Goal: Task Accomplishment & Management: Complete application form

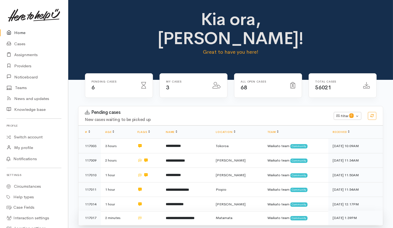
click at [149, 211] on td at bounding box center [147, 218] width 28 height 14
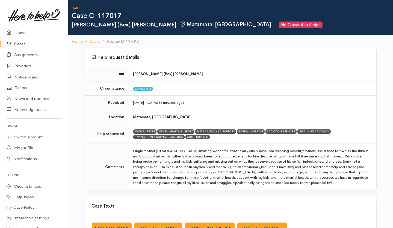
scroll to position [36, 0]
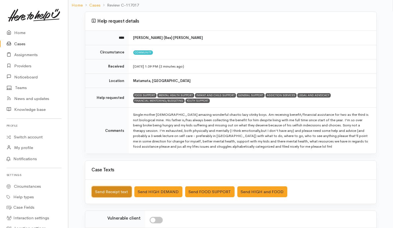
click at [114, 193] on button "Send Receipt text" at bounding box center [112, 192] width 40 height 11
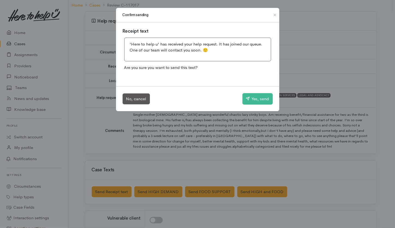
click at [259, 92] on div "No, cancel Yes, send" at bounding box center [197, 99] width 163 height 25
click at [258, 100] on button "Yes, send" at bounding box center [257, 98] width 30 height 11
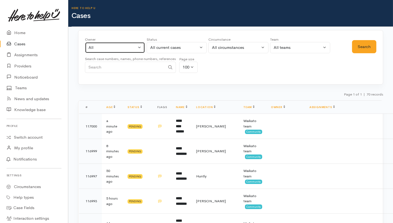
click at [100, 46] on div "All" at bounding box center [112, 47] width 48 height 6
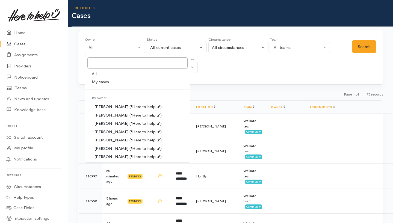
click at [97, 80] on span "My cases" at bounding box center [100, 82] width 17 height 6
select select "202"
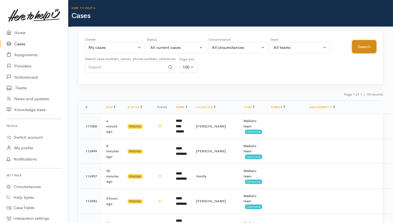
click at [361, 48] on button "Search" at bounding box center [364, 46] width 24 height 13
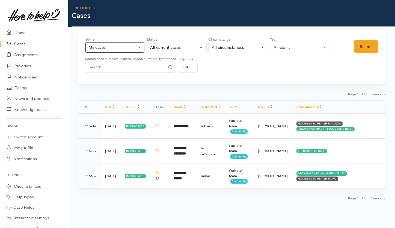
click at [112, 49] on div "My cases" at bounding box center [112, 47] width 48 height 6
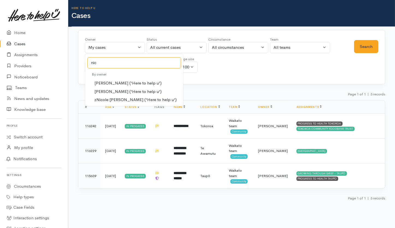
type input "nic"
click at [123, 91] on span "Nicole Rusk ('Here to help u')" at bounding box center [127, 92] width 67 height 6
select select "2314"
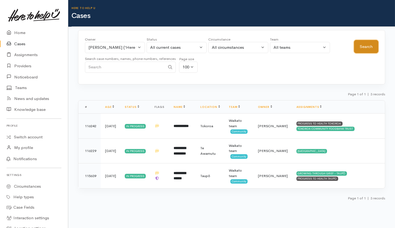
click at [367, 49] on button "Search" at bounding box center [366, 46] width 24 height 13
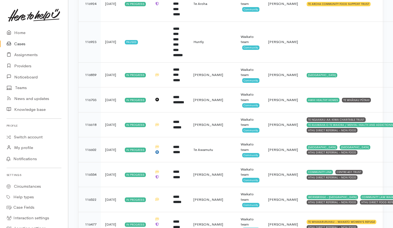
scroll to position [350, 0]
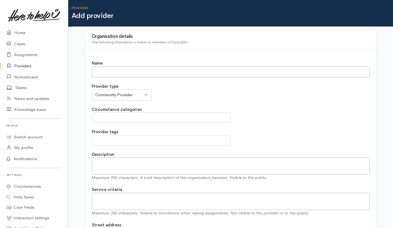
select select
click at [196, 73] on input "Name" at bounding box center [231, 71] width 278 height 11
paste input "Asian Family Services"
type input "Asian Family Services"
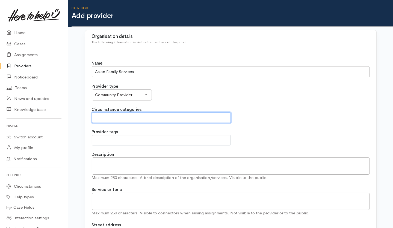
click at [121, 115] on span at bounding box center [161, 118] width 132 height 7
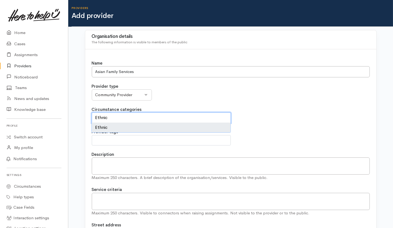
type textarea "Ethnic"
click at [97, 129] on li "Ethnic" at bounding box center [161, 128] width 138 height 10
select select "Ethnic"
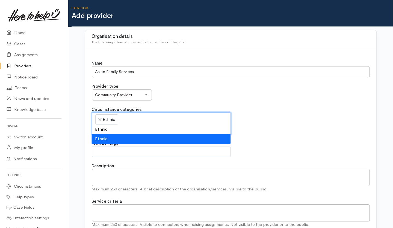
click at [133, 136] on li "Ethnic" at bounding box center [161, 139] width 138 height 10
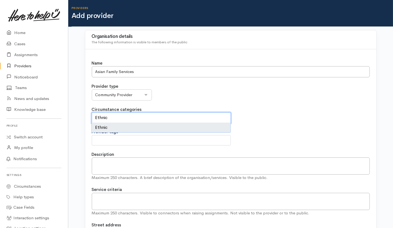
click at [110, 128] on li "Ethnic" at bounding box center [161, 128] width 138 height 10
select select "Ethnic"
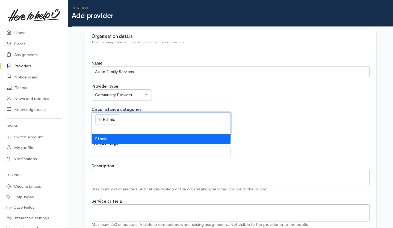
click at [267, 132] on div "Circumstance categories Civil Defence Community Ethnic × Ethnic" at bounding box center [231, 121] width 278 height 28
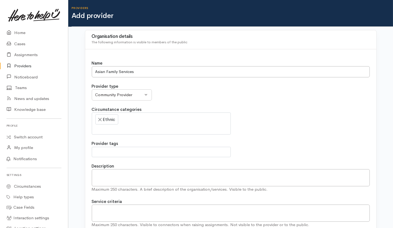
click at [118, 152] on span at bounding box center [161, 152] width 132 height 7
click at [276, 180] on textarea "Description" at bounding box center [231, 177] width 278 height 17
paste textarea "Description Asian Family Services has been working to minimise gambling harm an…"
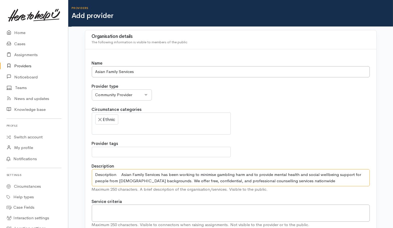
click at [276, 179] on textarea "Description Asian Family Services has been working to minimise gambling harm an…" at bounding box center [231, 177] width 278 height 17
click at [304, 183] on textarea "Description Asian Family Services has been working to minimise gambling harm an…" at bounding box center [231, 177] width 278 height 17
click at [135, 70] on input "Asian Family Services" at bounding box center [231, 71] width 278 height 11
drag, startPoint x: 160, startPoint y: 174, endPoint x: 87, endPoint y: 169, distance: 72.5
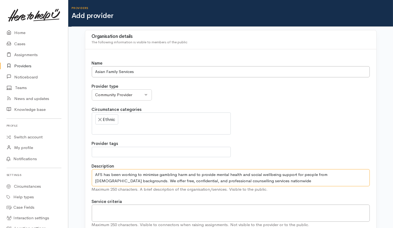
click at [127, 185] on textarea "AFS has been working to minimise gambling harm and to provide mental health and…" at bounding box center [231, 177] width 278 height 17
click at [200, 175] on textarea "AFS has been working to minimise gambling harm and to provide mental health and…" at bounding box center [231, 177] width 278 height 17
drag, startPoint x: 320, startPoint y: 175, endPoint x: 296, endPoint y: 173, distance: 24.3
click at [296, 173] on textarea "AFS has been working to minimise gambling harm and provide mental health and so…" at bounding box center [231, 177] width 278 height 17
click at [306, 174] on textarea "AFS has been working to minimise gambling harm and provide mental health and so…" at bounding box center [231, 177] width 278 height 17
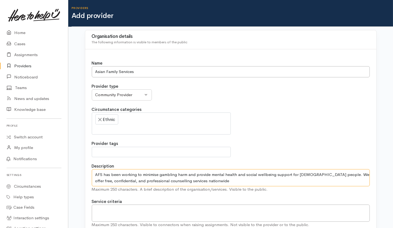
click at [220, 179] on textarea "AFS has been working to minimise gambling harm and provide mental health and so…" at bounding box center [231, 177] width 278 height 17
paste textarea "that are both culturally and linguistically appropri"
click at [234, 180] on textarea "AFS has been working to minimise gambling harm and provide mental health and so…" at bounding box center [231, 177] width 278 height 17
click at [304, 181] on textarea "AFS has been working to minimise gambling harm and provide mental health and so…" at bounding box center [231, 177] width 278 height 17
type textarea "AFS has been working to minimise gambling harm and provide mental health and so…"
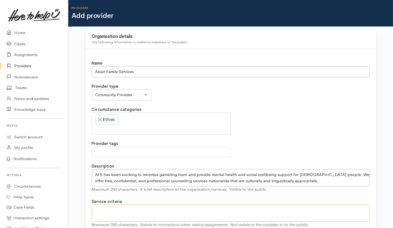
click at [148, 213] on textarea at bounding box center [231, 213] width 278 height 17
click at [119, 208] on textarea at bounding box center [231, 213] width 278 height 17
paste textarea "All Asians in New Zealand regardless visa status. Counselling related gambling:…"
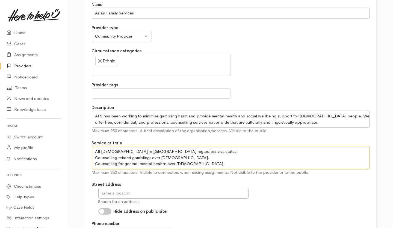
scroll to position [59, 0]
type textarea "All Asians in New Zealand regardless visa status. Counselling related gambling:…"
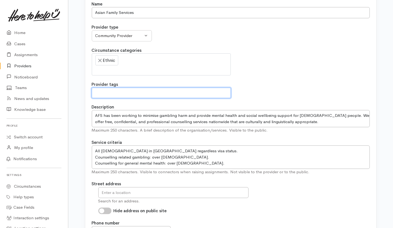
click at [154, 91] on span at bounding box center [161, 93] width 132 height 7
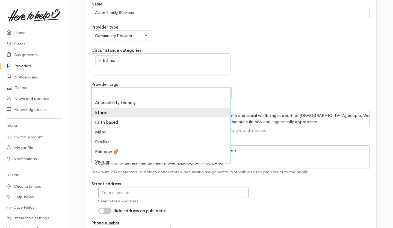
click at [106, 111] on li "Ethnic" at bounding box center [161, 113] width 138 height 10
select select "4"
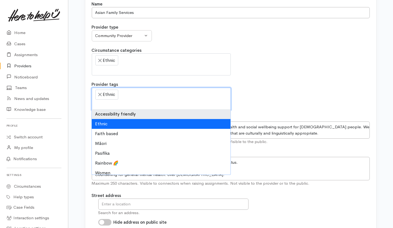
scroll to position [5, 0]
click at [293, 94] on div "Provider tags Accessibility friendly Ethnic Faith based Māori Pasifika Rainbow …" at bounding box center [231, 96] width 278 height 28
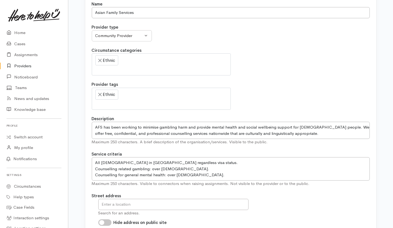
click at [269, 62] on div "Circumstance categories Civil Defence Community Ethnic × Ethnic" at bounding box center [231, 61] width 278 height 28
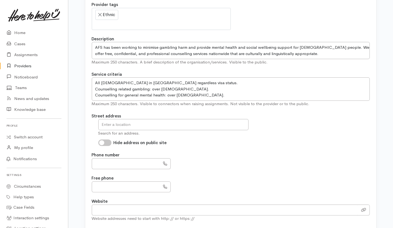
scroll to position [144, 0]
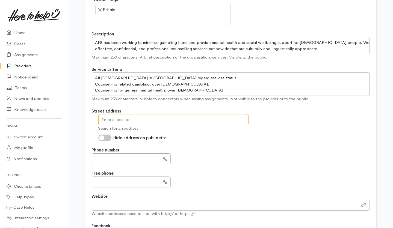
click at [161, 116] on input "text" at bounding box center [173, 119] width 150 height 11
click at [141, 119] on input "text" at bounding box center [173, 119] width 150 height 11
paste input "Address Auckland: ① 31 Carbine, Mt Wellington, Auckland, 1060 ② Unit GE, 43 Ome…"
drag, startPoint x: 196, startPoint y: 119, endPoint x: 44, endPoint y: 113, distance: 151.6
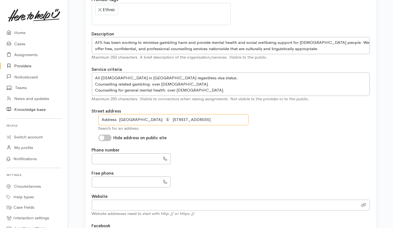
type input "mega Street, Rosedale, Auck"
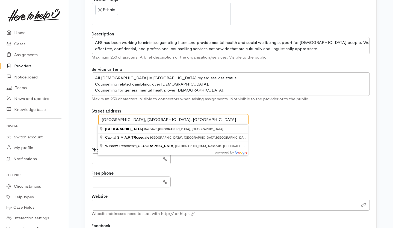
drag, startPoint x: 170, startPoint y: 120, endPoint x: 83, endPoint y: 118, distance: 87.1
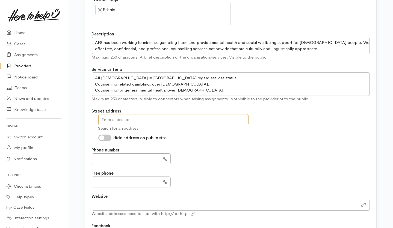
click at [178, 121] on input "text" at bounding box center [173, 119] width 150 height 11
paste input "② Unit GE, 43 Omega Street, Rosedale, Auckland, 0632"
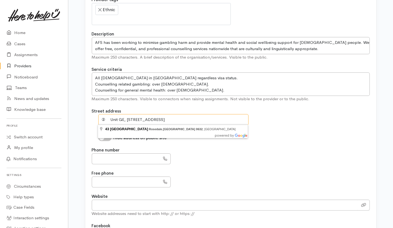
click at [109, 120] on input "② Unit GE, 43 Omega Street, Rosedale, Auckland, 0632" at bounding box center [173, 119] width 150 height 11
click at [213, 120] on input "Unit GE, 43 Omega Street, Rosedale, Auckland, 0632" at bounding box center [173, 119] width 150 height 11
type input "43 Omega Street, Rosedale, Auckland 0632, New Zealand"
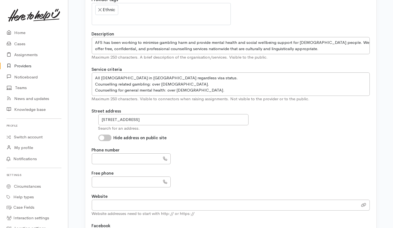
click at [208, 133] on div "43 Omega Street, Rosedale, Auckland 0632, New Zealand Search for an address. Hi…" at bounding box center [231, 127] width 278 height 27
click at [106, 137] on input "Hide address on public site" at bounding box center [104, 138] width 13 height 7
checkbox input "true"
click at [108, 155] on input "text" at bounding box center [126, 159] width 68 height 11
click at [116, 180] on input "text" at bounding box center [126, 182] width 68 height 11
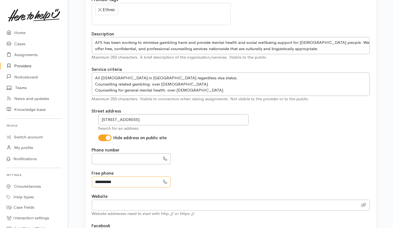
type input "**********"
click at [217, 172] on div "**********" at bounding box center [231, 179] width 278 height 17
click at [127, 158] on input "text" at bounding box center [126, 159] width 68 height 11
click at [138, 159] on input "text" at bounding box center [126, 159] width 68 height 11
type input "*********"
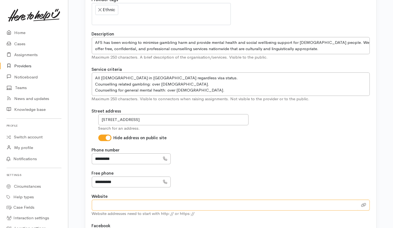
click at [128, 200] on input "Website" at bounding box center [225, 205] width 266 height 11
paste input ": www.asianfamulyservices.nz"
drag, startPoint x: 98, startPoint y: 205, endPoint x: 69, endPoint y: 199, distance: 29.8
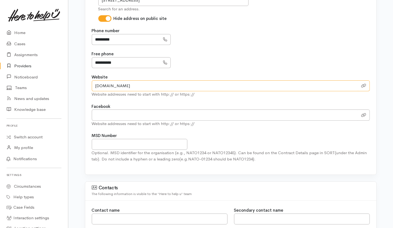
scroll to position [264, 0]
type input "www.asianfamulyservices.nz"
click at [157, 117] on input "url" at bounding box center [225, 114] width 266 height 11
paste input "https://www.facebook.com/NZAFS/"
type input "https://www.facebook.com/NZAFS/"
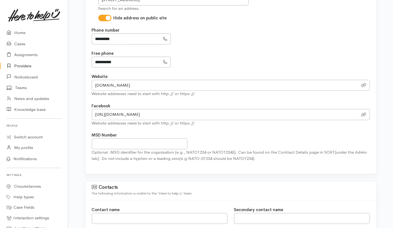
click at [228, 146] on div "MSD Number Optional. MSD identifier for the organisation (e.g., NATO1234 or NAT…" at bounding box center [231, 146] width 278 height 29
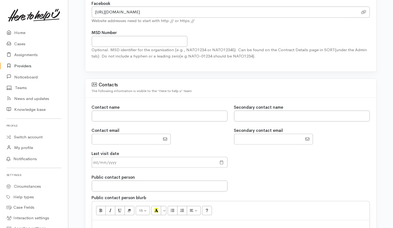
scroll to position [368, 0]
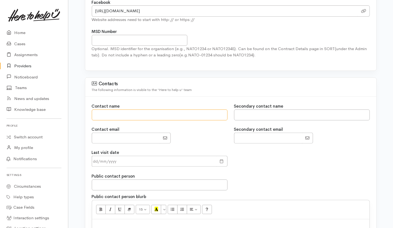
click at [157, 114] on input "text" at bounding box center [160, 115] width 136 height 11
type input "[PERSON_NAME]"
click at [128, 137] on input "EmailAddress" at bounding box center [126, 138] width 68 height 11
type input "[EMAIL_ADDRESS][DOMAIN_NAME]"
click at [220, 161] on span at bounding box center [222, 162] width 4 height 6
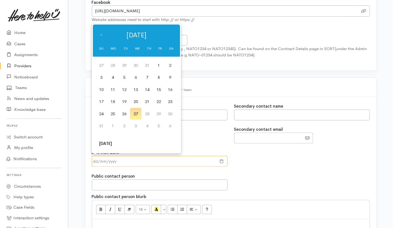
click at [145, 156] on input "text" at bounding box center [154, 161] width 125 height 11
click at [133, 110] on td "27" at bounding box center [135, 114] width 11 height 12
type input "27 Aug 2025"
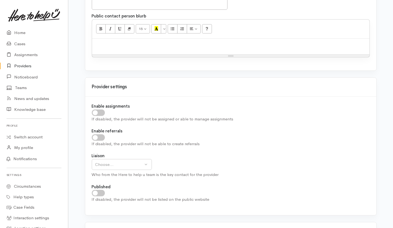
scroll to position [550, 0]
click at [99, 111] on input "checkbox" at bounding box center [98, 112] width 13 height 7
checkbox input "true"
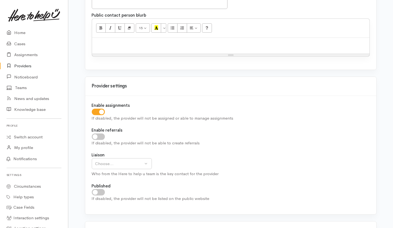
click at [99, 138] on input "checkbox" at bounding box center [98, 137] width 13 height 7
checkbox input "true"
click at [121, 161] on div "Choose..." at bounding box center [119, 164] width 48 height 6
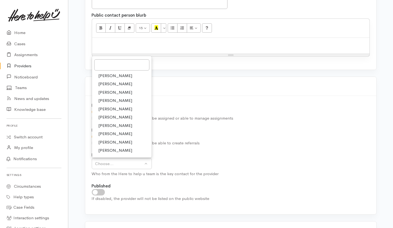
click at [111, 133] on span "Helena Kaufononga" at bounding box center [116, 134] width 34 height 6
select select "202"
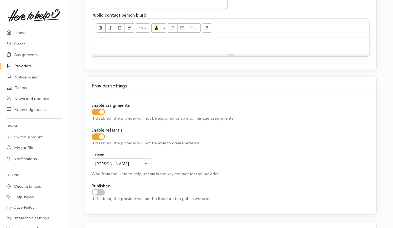
click at [104, 193] on input "checkbox" at bounding box center [98, 192] width 13 height 7
checkbox input "true"
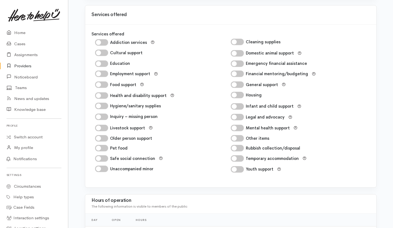
scroll to position [767, 0]
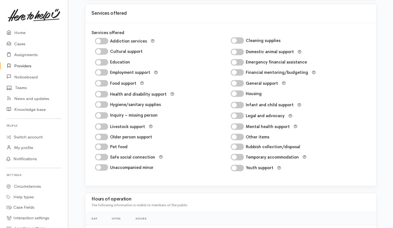
click at [103, 41] on input "Addiction services" at bounding box center [101, 41] width 13 height 7
checkbox input "true"
click at [103, 49] on input "Cultural support" at bounding box center [101, 51] width 13 height 7
checkbox input "true"
click at [237, 124] on input "Mental health support" at bounding box center [237, 127] width 13 height 7
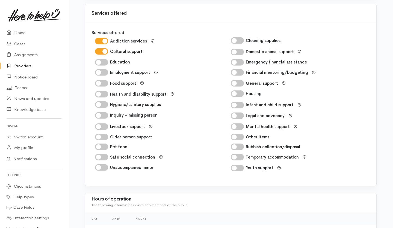
checkbox input "true"
click at [95, 50] on input "Cultural support" at bounding box center [101, 51] width 13 height 7
checkbox input "false"
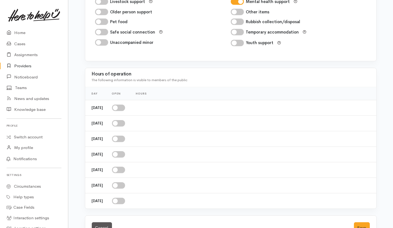
scroll to position [893, 0]
drag, startPoint x: 132, startPoint y: 104, endPoint x: 128, endPoint y: 107, distance: 5.4
click at [128, 107] on td at bounding box center [120, 108] width 24 height 16
click at [125, 107] on input "checkbox" at bounding box center [118, 107] width 13 height 7
checkbox input "true"
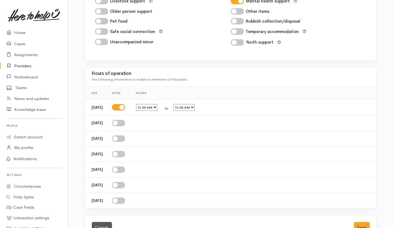
click at [125, 124] on input "checkbox" at bounding box center [118, 123] width 13 height 7
checkbox input "true"
click at [125, 138] on input "checkbox" at bounding box center [118, 139] width 13 height 7
checkbox input "true"
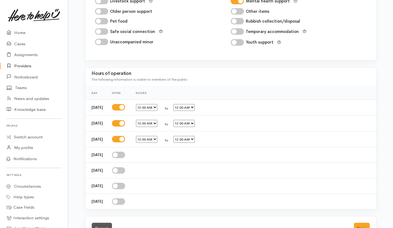
click at [125, 157] on input "checkbox" at bounding box center [118, 155] width 13 height 7
checkbox input "true"
click at [125, 174] on input "checkbox" at bounding box center [118, 171] width 13 height 7
checkbox input "true"
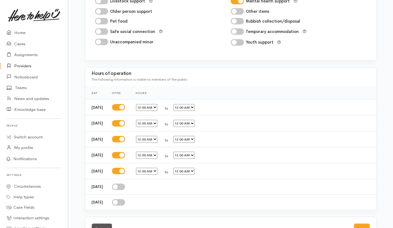
click at [157, 109] on select "12:00 AM 12:15 AM 12:30 AM 12:45 AM 1:00 AM 1:15 AM 1:30 AM 1:45 AM 2:00 AM 2:1…" at bounding box center [146, 107] width 21 height 7
select select "09:00"
click at [144, 105] on select "12:00 AM 12:15 AM 12:30 AM 12:45 AM 1:00 AM 1:15 AM 1:30 AM 1:45 AM 2:00 AM 2:1…" at bounding box center [146, 107] width 21 height 7
click at [192, 109] on select "12:00 AM 12:15 AM 12:30 AM 12:45 AM 1:00 AM 1:15 AM 1:30 AM 1:45 AM 2:00 AM 2:1…" at bounding box center [183, 107] width 21 height 7
select select "17:00"
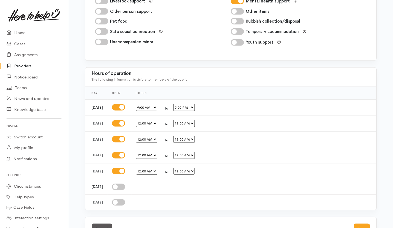
click at [181, 105] on select "12:00 AM 12:15 AM 12:30 AM 12:45 AM 1:00 AM 1:15 AM 1:30 AM 1:45 AM 2:00 AM 2:1…" at bounding box center [183, 107] width 21 height 7
click at [156, 123] on select "12:00 AM 12:15 AM 12:30 AM 12:45 AM 1:00 AM 1:15 AM 1:30 AM 1:45 AM 2:00 AM 2:1…" at bounding box center [146, 123] width 21 height 7
select select "09:00"
click at [144, 120] on select "12:00 AM 12:15 AM 12:30 AM 12:45 AM 1:00 AM 1:15 AM 1:30 AM 1:45 AM 2:00 AM 2:1…" at bounding box center [146, 123] width 21 height 7
click at [195, 123] on select "12:00 AM 12:15 AM 12:30 AM 12:45 AM 1:00 AM 1:15 AM 1:30 AM 1:45 AM 2:00 AM 2:1…" at bounding box center [183, 123] width 21 height 7
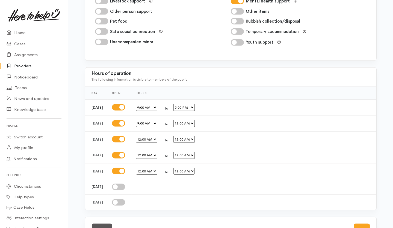
select select "17:00"
click at [181, 120] on select "12:00 AM 12:15 AM 12:30 AM 12:45 AM 1:00 AM 1:15 AM 1:30 AM 1:45 AM 2:00 AM 2:1…" at bounding box center [183, 123] width 21 height 7
click at [152, 138] on select "12:00 AM 12:15 AM 12:30 AM 12:45 AM 1:00 AM 1:15 AM 1:30 AM 1:45 AM 2:00 AM 2:1…" at bounding box center [146, 139] width 21 height 7
select select "09:00"
click at [144, 136] on select "12:00 AM 12:15 AM 12:30 AM 12:45 AM 1:00 AM 1:15 AM 1:30 AM 1:45 AM 2:00 AM 2:1…" at bounding box center [146, 139] width 21 height 7
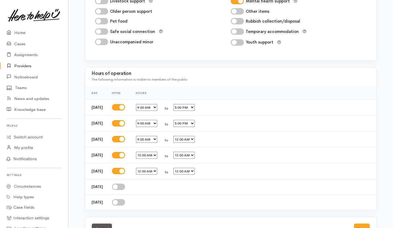
click at [191, 141] on select "12:00 AM 12:15 AM 12:30 AM 12:45 AM 1:00 AM 1:15 AM 1:30 AM 1:45 AM 2:00 AM 2:1…" at bounding box center [183, 139] width 21 height 7
select select "17:00"
click at [181, 136] on select "12:00 AM 12:15 AM 12:30 AM 12:45 AM 1:00 AM 1:15 AM 1:30 AM 1:45 AM 2:00 AM 2:1…" at bounding box center [183, 139] width 21 height 7
click at [153, 154] on select "12:00 AM 12:15 AM 12:30 AM 12:45 AM 1:00 AM 1:15 AM 1:30 AM 1:45 AM 2:00 AM 2:1…" at bounding box center [146, 155] width 21 height 7
select select "09:00"
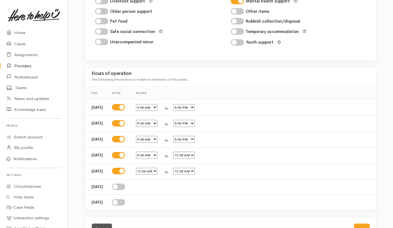
click at [144, 152] on select "12:00 AM 12:15 AM 12:30 AM 12:45 AM 1:00 AM 1:15 AM 1:30 AM 1:45 AM 2:00 AM 2:1…" at bounding box center [146, 155] width 21 height 7
click at [194, 140] on select "12:00 AM 12:15 AM 12:30 AM 12:45 AM 1:00 AM 1:15 AM 1:30 AM 1:45 AM 2:00 AM 2:1…" at bounding box center [183, 139] width 21 height 7
click at [181, 136] on select "12:00 AM 12:15 AM 12:30 AM 12:45 AM 1:00 AM 1:15 AM 1:30 AM 1:45 AM 2:00 AM 2:1…" at bounding box center [183, 139] width 21 height 7
click at [195, 140] on select "12:00 AM 12:15 AM 12:30 AM 12:45 AM 1:00 AM 1:15 AM 1:30 AM 1:45 AM 2:00 AM 2:1…" at bounding box center [183, 139] width 21 height 7
select select "17:00"
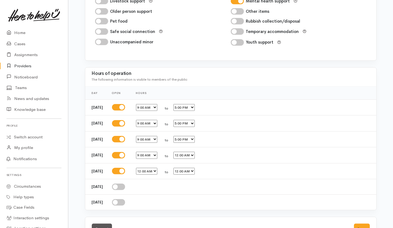
click at [181, 136] on select "12:00 AM 12:15 AM 12:30 AM 12:45 AM 1:00 AM 1:15 AM 1:30 AM 1:45 AM 2:00 AM 2:1…" at bounding box center [183, 139] width 21 height 7
click at [157, 158] on select "12:00 AM 12:15 AM 12:30 AM 12:45 AM 1:00 AM 1:15 AM 1:30 AM 1:45 AM 2:00 AM 2:1…" at bounding box center [146, 155] width 21 height 7
click at [194, 157] on select "12:00 AM 12:15 AM 12:30 AM 12:45 AM 1:00 AM 1:15 AM 1:30 AM 1:45 AM 2:00 AM 2:1…" at bounding box center [183, 155] width 21 height 7
select select "17:00"
click at [181, 152] on select "12:00 AM 12:15 AM 12:30 AM 12:45 AM 1:00 AM 1:15 AM 1:30 AM 1:45 AM 2:00 AM 2:1…" at bounding box center [183, 155] width 21 height 7
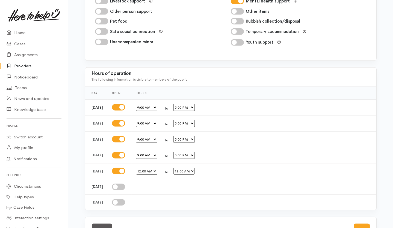
click at [157, 171] on select "12:00 AM 12:15 AM 12:30 AM 12:45 AM 1:00 AM 1:15 AM 1:30 AM 1:45 AM 2:00 AM 2:1…" at bounding box center [146, 171] width 21 height 7
select select "09:00"
click at [144, 168] on select "12:00 AM 12:15 AM 12:30 AM 12:45 AM 1:00 AM 1:15 AM 1:30 AM 1:45 AM 2:00 AM 2:1…" at bounding box center [146, 171] width 21 height 7
click at [192, 171] on select "12:00 AM 12:15 AM 12:30 AM 12:45 AM 1:00 AM 1:15 AM 1:30 AM 1:45 AM 2:00 AM 2:1…" at bounding box center [183, 171] width 21 height 7
click at [181, 168] on select "12:00 AM 12:15 AM 12:30 AM 12:45 AM 1:00 AM 1:15 AM 1:30 AM 1:45 AM 2:00 AM 2:1…" at bounding box center [183, 171] width 21 height 7
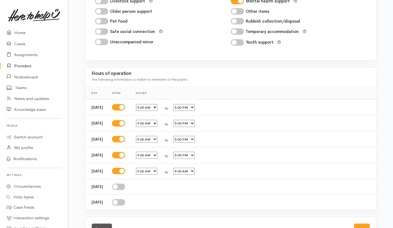
click at [195, 173] on select "12:00 AM 12:15 AM 12:30 AM 12:45 AM 1:00 AM 1:15 AM 1:30 AM 1:45 AM 2:00 AM 2:1…" at bounding box center [183, 171] width 21 height 7
select select "17:00"
click at [181, 168] on select "12:00 AM 12:15 AM 12:30 AM 12:45 AM 1:00 AM 1:15 AM 1:30 AM 1:45 AM 2:00 AM 2:1…" at bounding box center [183, 171] width 21 height 7
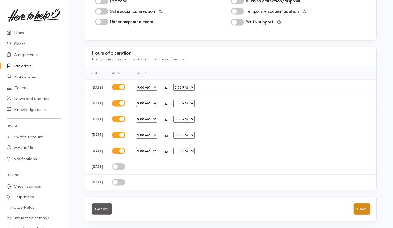
click at [359, 212] on button "Save" at bounding box center [362, 209] width 16 height 11
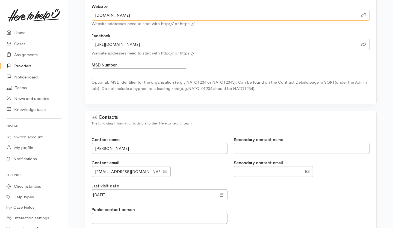
scroll to position [333, 0]
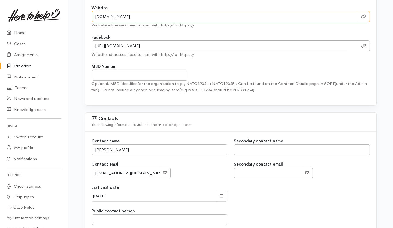
click at [164, 15] on input "www.asianfamulyservices.nz" at bounding box center [225, 16] width 266 height 11
click at [124, 16] on input "www.asianfamulyservices.nz" at bounding box center [225, 16] width 266 height 11
type input "www.asianfamilyservices.nz"
drag, startPoint x: 150, startPoint y: 16, endPoint x: 64, endPoint y: 27, distance: 86.3
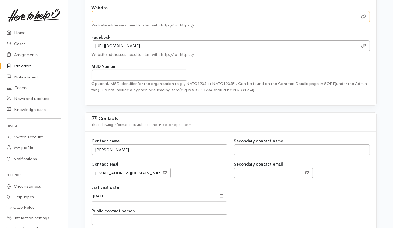
click at [166, 14] on input "Website" at bounding box center [225, 16] width 266 height 11
paste input "https://www.asianfamilyservices.nz/"
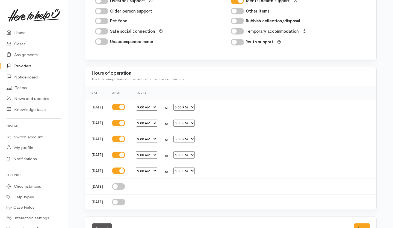
scroll to position [913, 0]
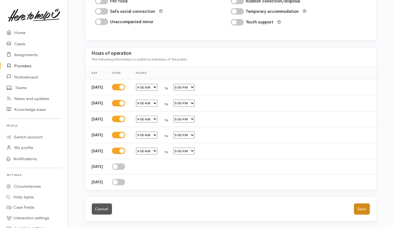
type input "https://www.asianfamilyservices.nz/"
click at [359, 208] on button "Save" at bounding box center [362, 209] width 16 height 11
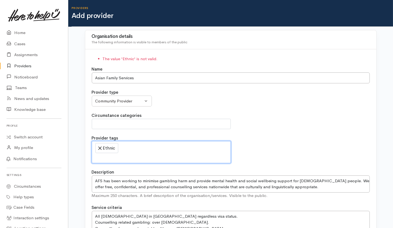
click at [99, 146] on li "× Ethnic" at bounding box center [106, 148] width 23 height 10
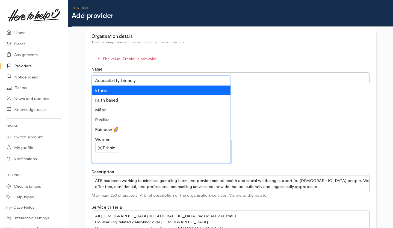
click at [110, 148] on span "Ethnic" at bounding box center [109, 148] width 13 height 7
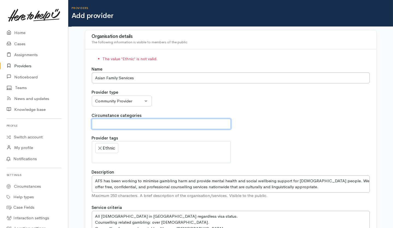
click at [109, 126] on span at bounding box center [161, 124] width 132 height 7
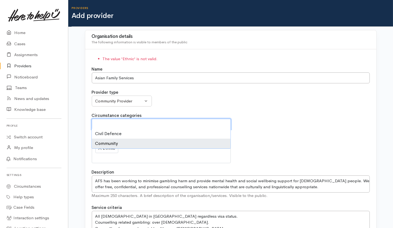
click at [106, 142] on li "Community" at bounding box center [161, 144] width 138 height 10
select select "2"
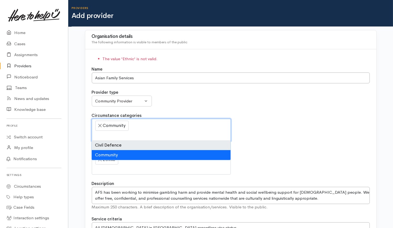
click at [243, 101] on div "Provider type Community Provider MSD Community Connector Provider MSD Health Ag…" at bounding box center [231, 98] width 278 height 17
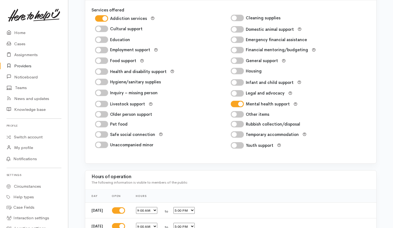
scroll to position [938, 0]
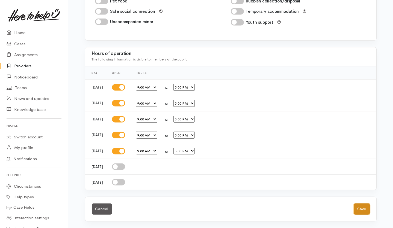
click at [359, 210] on button "Save" at bounding box center [362, 209] width 16 height 11
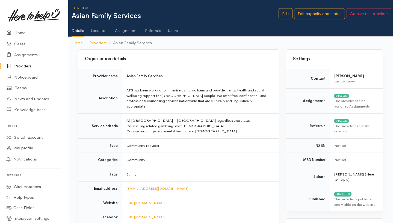
click at [97, 32] on link "Locations" at bounding box center [100, 28] width 18 height 15
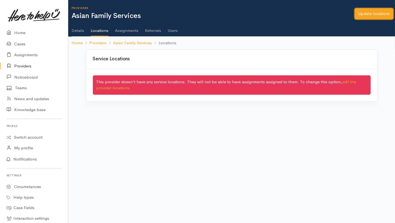
click at [368, 14] on link "Update locations" at bounding box center [374, 13] width 39 height 11
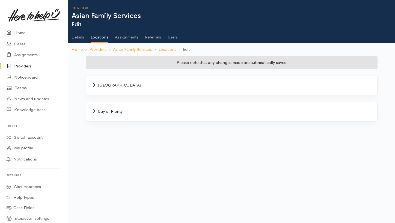
click at [91, 87] on div "[GEOGRAPHIC_DATA]" at bounding box center [231, 85] width 291 height 19
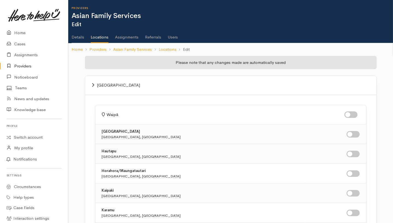
click at [250, 125] on td "Cambridge Waipā, [GEOGRAPHIC_DATA]" at bounding box center [200, 134] width 210 height 20
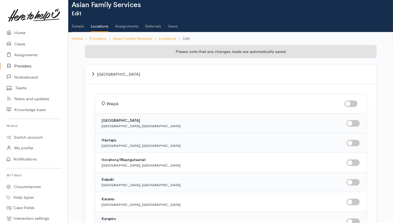
scroll to position [11, 0]
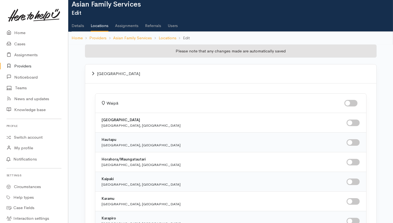
click at [352, 104] on input "checkbox" at bounding box center [350, 103] width 13 height 7
checkbox input "true"
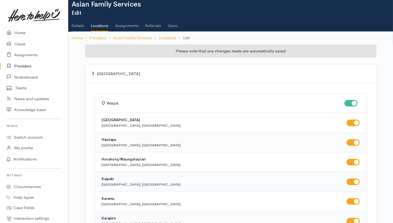
checkbox input "true"
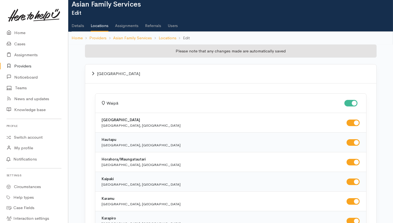
checkbox input "true"
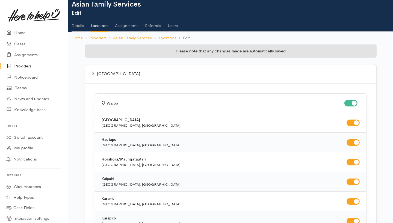
checkbox input "true"
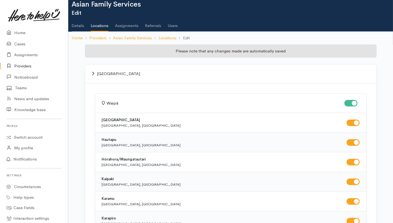
checkbox input "true"
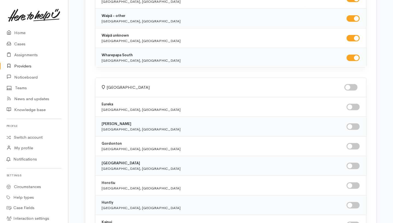
scroll to position [489, 0]
click at [353, 87] on input "checkbox" at bounding box center [350, 87] width 13 height 7
checkbox input "true"
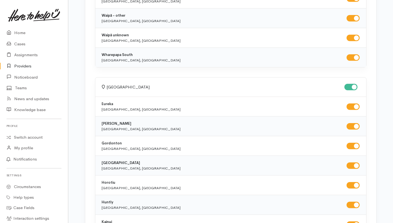
checkbox input "true"
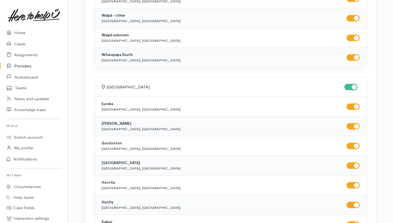
checkbox input "true"
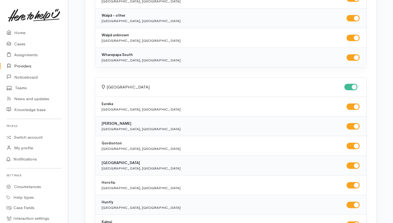
checkbox input "true"
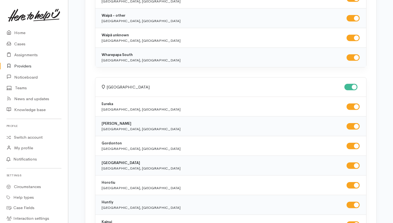
checkbox input "true"
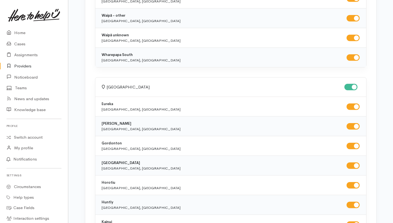
checkbox input "true"
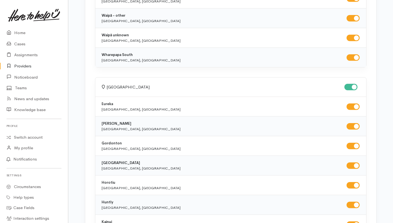
checkbox input "true"
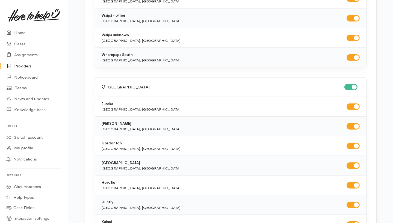
checkbox input "true"
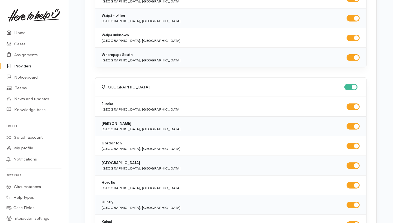
checkbox input "true"
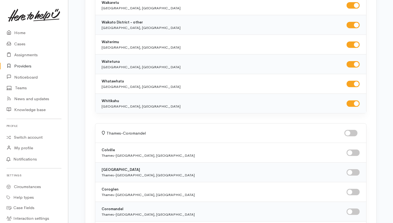
scroll to position [1260, 0]
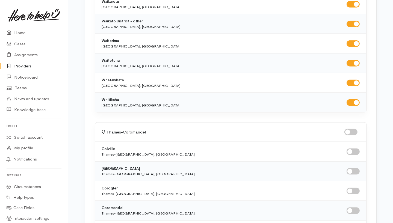
click at [353, 129] on input "checkbox" at bounding box center [350, 132] width 13 height 7
checkbox input "true"
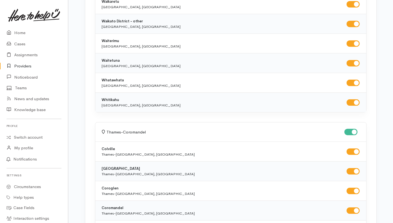
checkbox input "true"
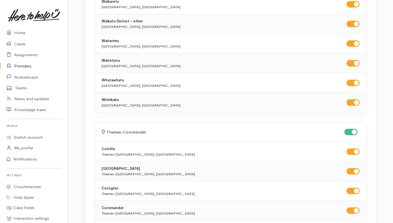
checkbox input "true"
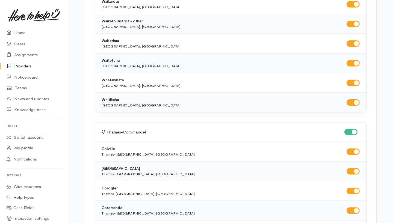
checkbox input "true"
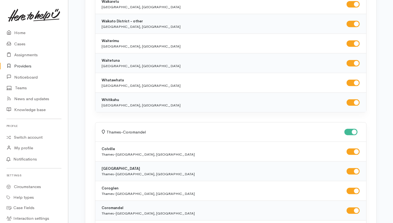
checkbox input "true"
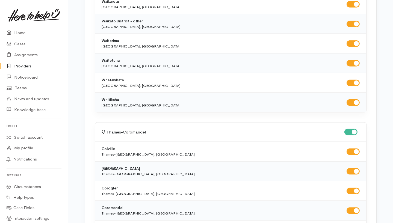
checkbox input "true"
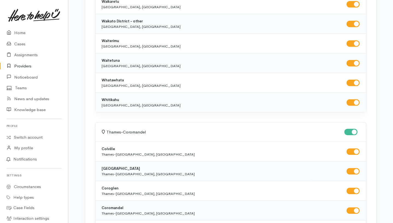
checkbox input "true"
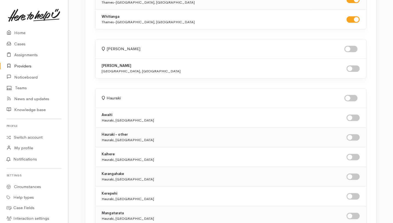
scroll to position [2022, 0]
click at [356, 45] on input "checkbox" at bounding box center [350, 48] width 13 height 7
checkbox input "true"
click at [355, 94] on input "checkbox" at bounding box center [350, 97] width 13 height 7
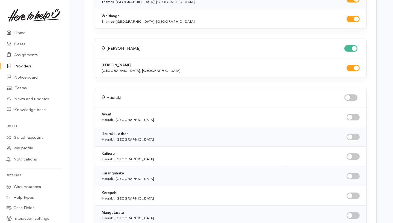
checkbox input "true"
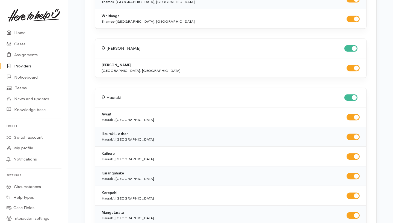
checkbox input "true"
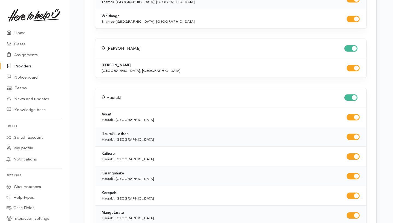
checkbox input "true"
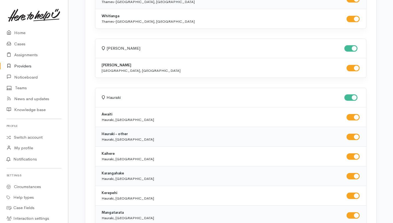
checkbox input "true"
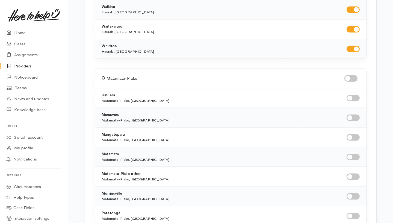
scroll to position [2408, 0]
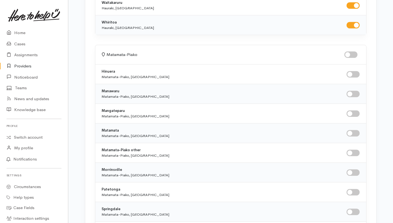
click at [351, 51] on input "checkbox" at bounding box center [350, 54] width 13 height 7
checkbox input "true"
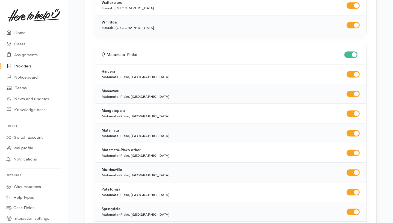
checkbox input "true"
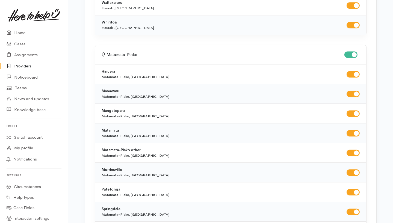
checkbox input "true"
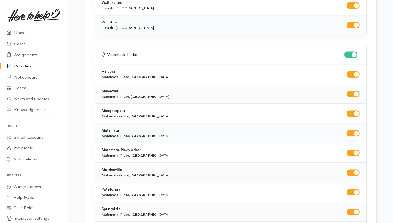
checkbox input "true"
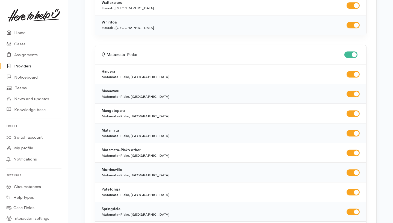
checkbox input "true"
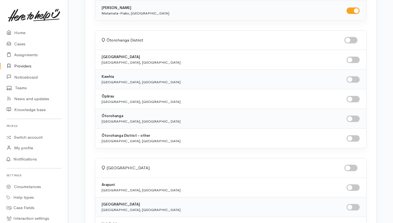
scroll to position [2768, 0]
click at [356, 36] on input "checkbox" at bounding box center [350, 39] width 13 height 7
checkbox input "true"
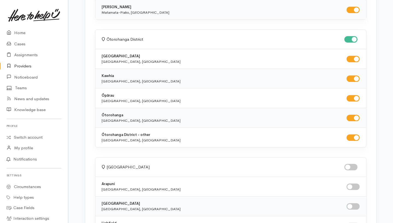
checkbox input "true"
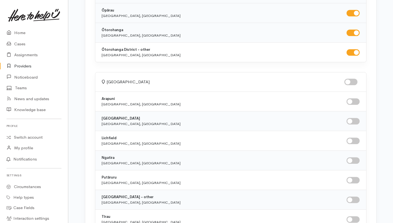
scroll to position [2858, 0]
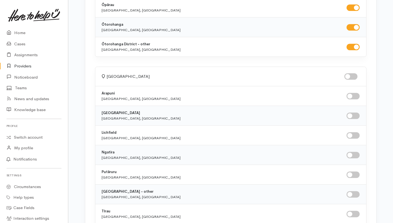
click at [355, 73] on input "checkbox" at bounding box center [350, 76] width 13 height 7
checkbox input "true"
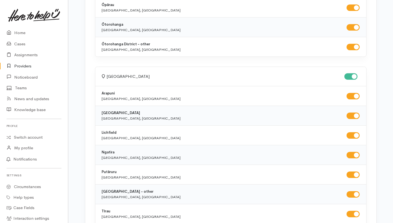
checkbox input "true"
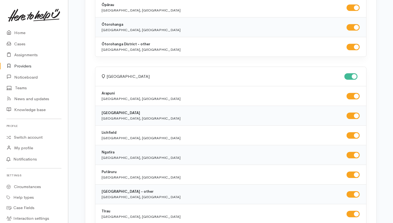
checkbox input "true"
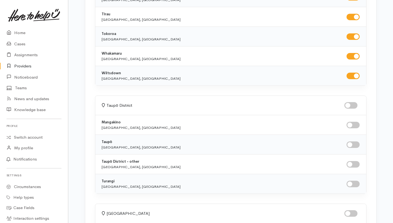
scroll to position [3056, 0]
click at [352, 102] on input "checkbox" at bounding box center [350, 105] width 13 height 7
checkbox input "true"
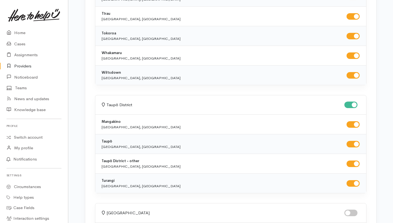
checkbox input "true"
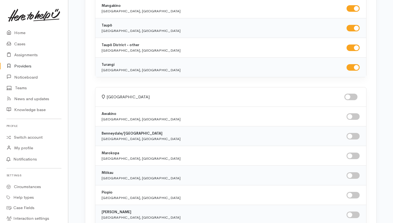
scroll to position [3172, 0]
click at [356, 93] on input "checkbox" at bounding box center [350, 96] width 13 height 7
checkbox input "true"
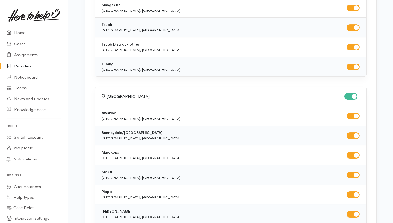
checkbox input "true"
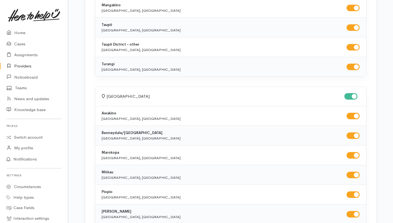
checkbox input "true"
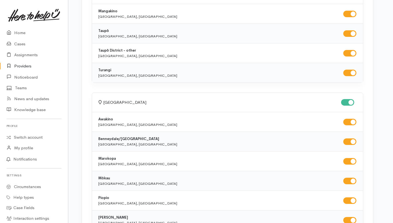
scroll to position [3227, 3]
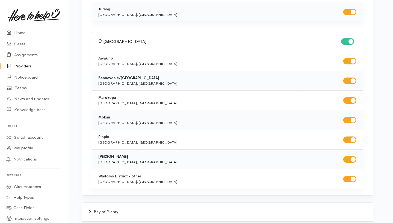
click at [91, 209] on div "Bay of Plenty" at bounding box center [227, 212] width 278 height 6
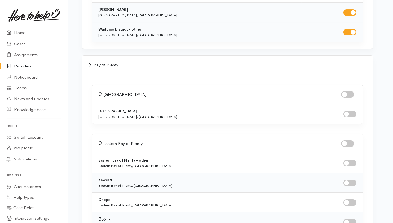
scroll to position [3382, 3]
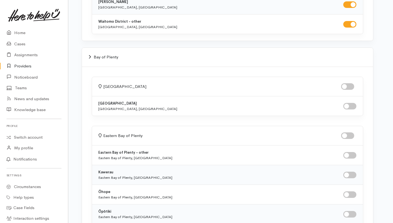
click at [350, 83] on input "checkbox" at bounding box center [347, 86] width 13 height 7
checkbox input "true"
click at [348, 132] on input "checkbox" at bounding box center [347, 135] width 13 height 7
checkbox input "true"
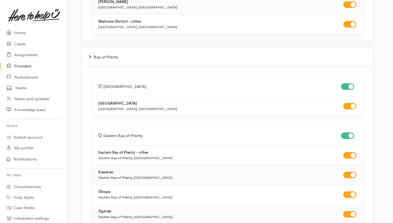
checkbox input "true"
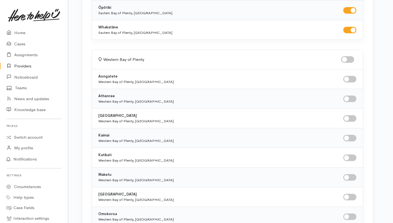
scroll to position [3587, 3]
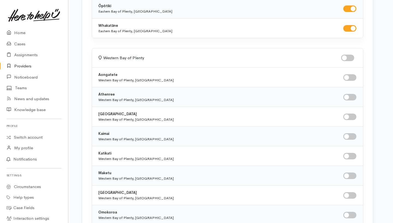
click at [350, 55] on input "checkbox" at bounding box center [347, 58] width 13 height 7
checkbox input "true"
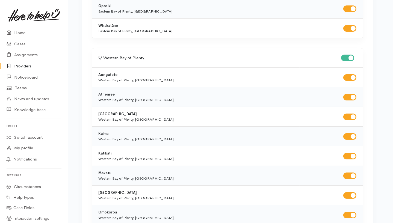
checkbox input "true"
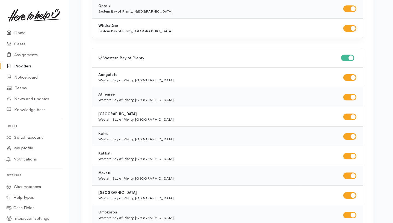
checkbox input "true"
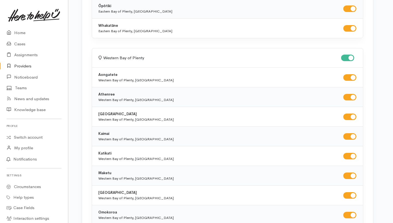
checkbox input "true"
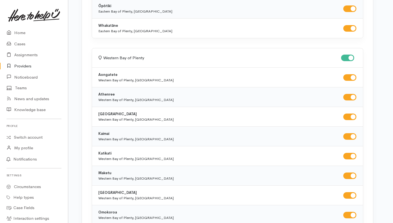
checkbox input "true"
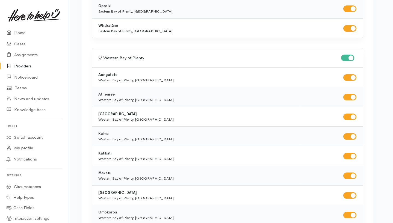
checkbox input "true"
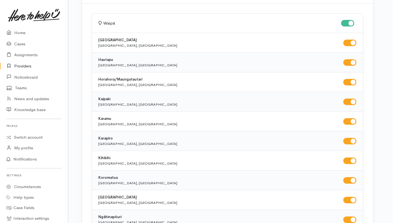
scroll to position [0, 3]
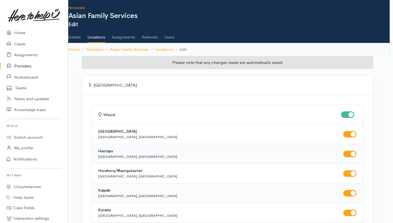
click at [171, 38] on link "Users" at bounding box center [169, 35] width 10 height 15
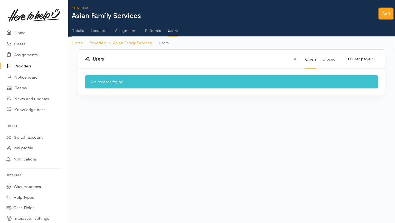
click at [380, 15] on link "Add" at bounding box center [386, 13] width 15 height 11
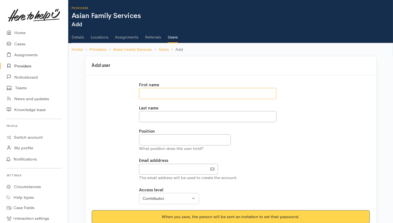
click at [187, 90] on input "text" at bounding box center [207, 93] width 137 height 11
type input "*****"
type input "****"
type input "[EMAIL_ADDRESS][DOMAIN_NAME]"
type input "*****"
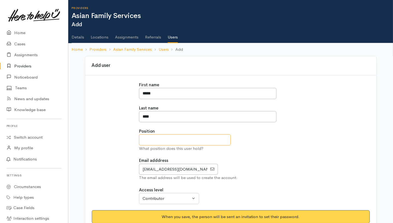
click at [153, 139] on input "text" at bounding box center [184, 139] width 91 height 11
type input "**********"
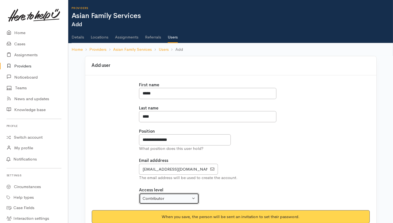
click at [175, 199] on div "Contributor" at bounding box center [166, 198] width 48 height 6
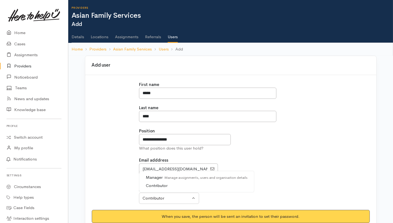
click at [174, 178] on small "Manage assignments, users and organisation details" at bounding box center [204, 177] width 85 height 5
select select "true"
click at [278, 144] on div "**********" at bounding box center [230, 139] width 183 height 23
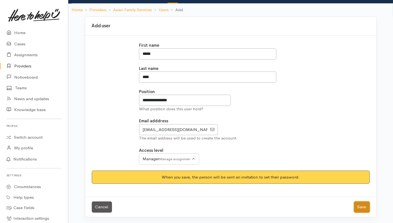
click at [360, 207] on button "Save" at bounding box center [362, 206] width 16 height 11
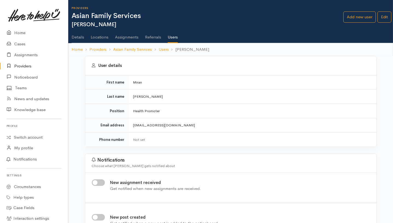
click at [99, 185] on input "New assignment received" at bounding box center [98, 182] width 13 height 7
checkbox input "true"
